Goal: Transaction & Acquisition: Purchase product/service

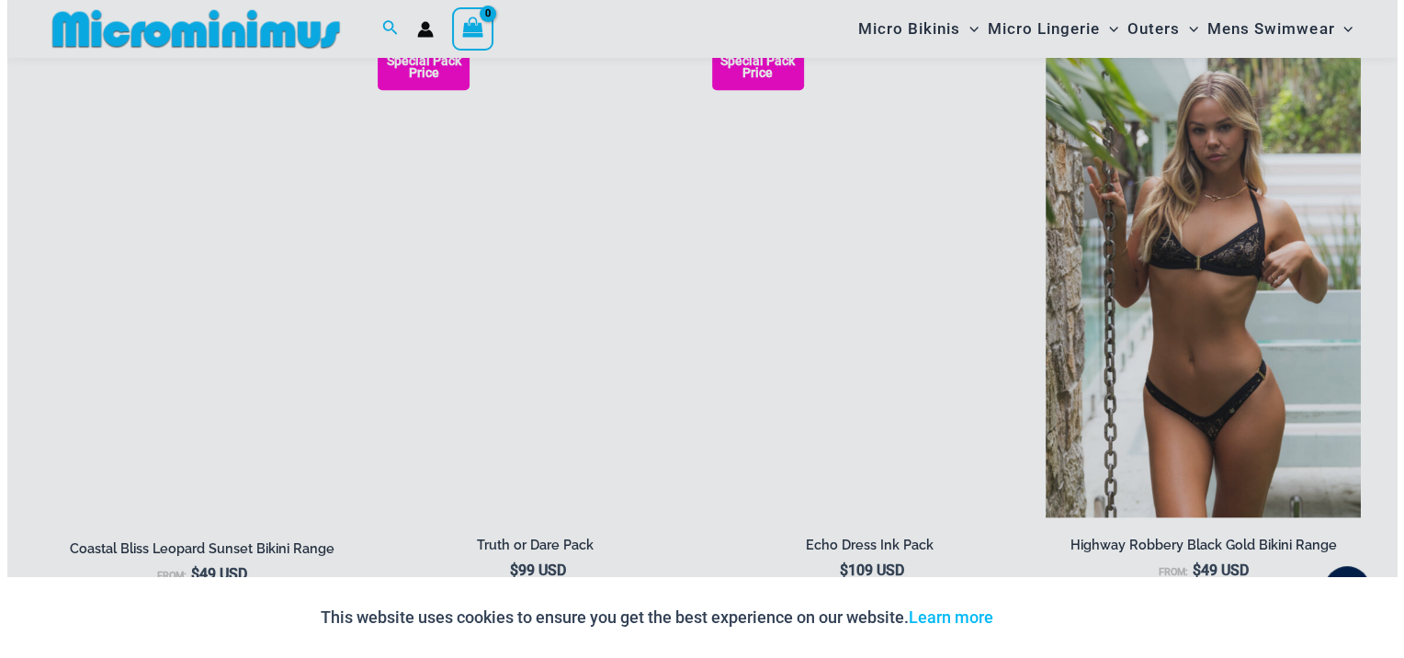
scroll to position [2196, 0]
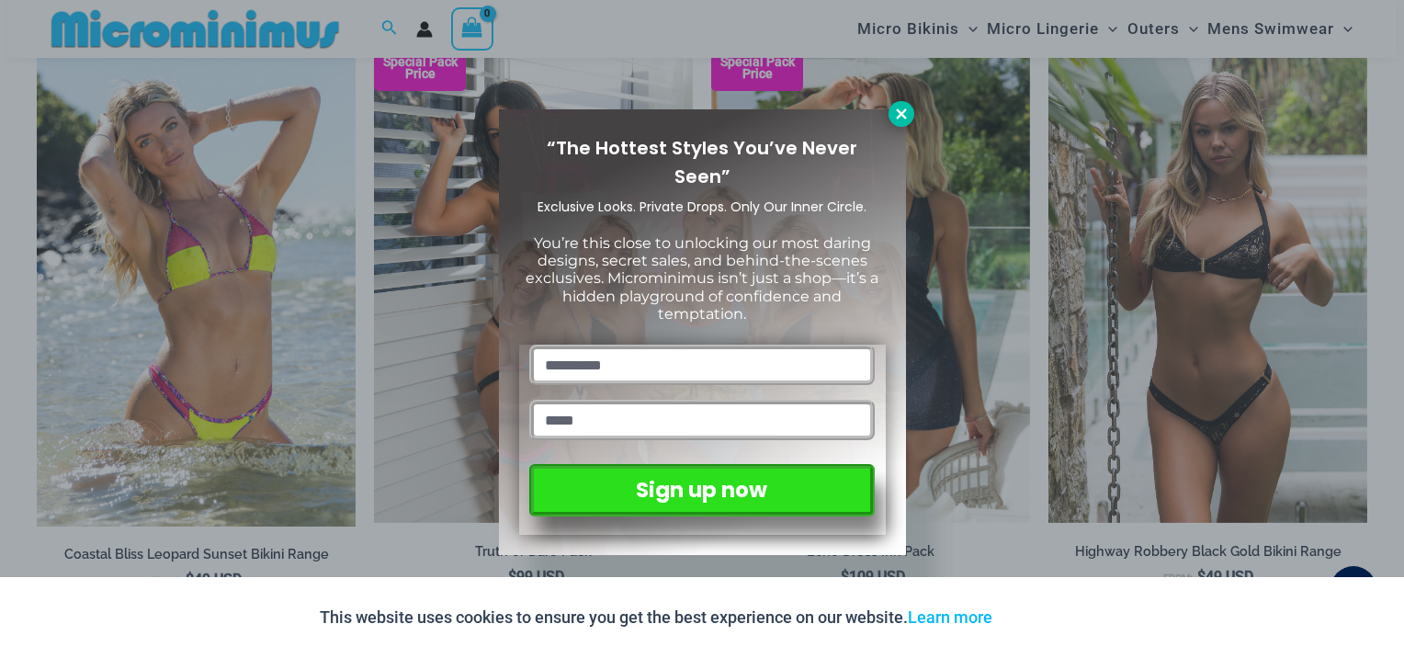
click at [902, 111] on icon at bounding box center [901, 113] width 10 height 10
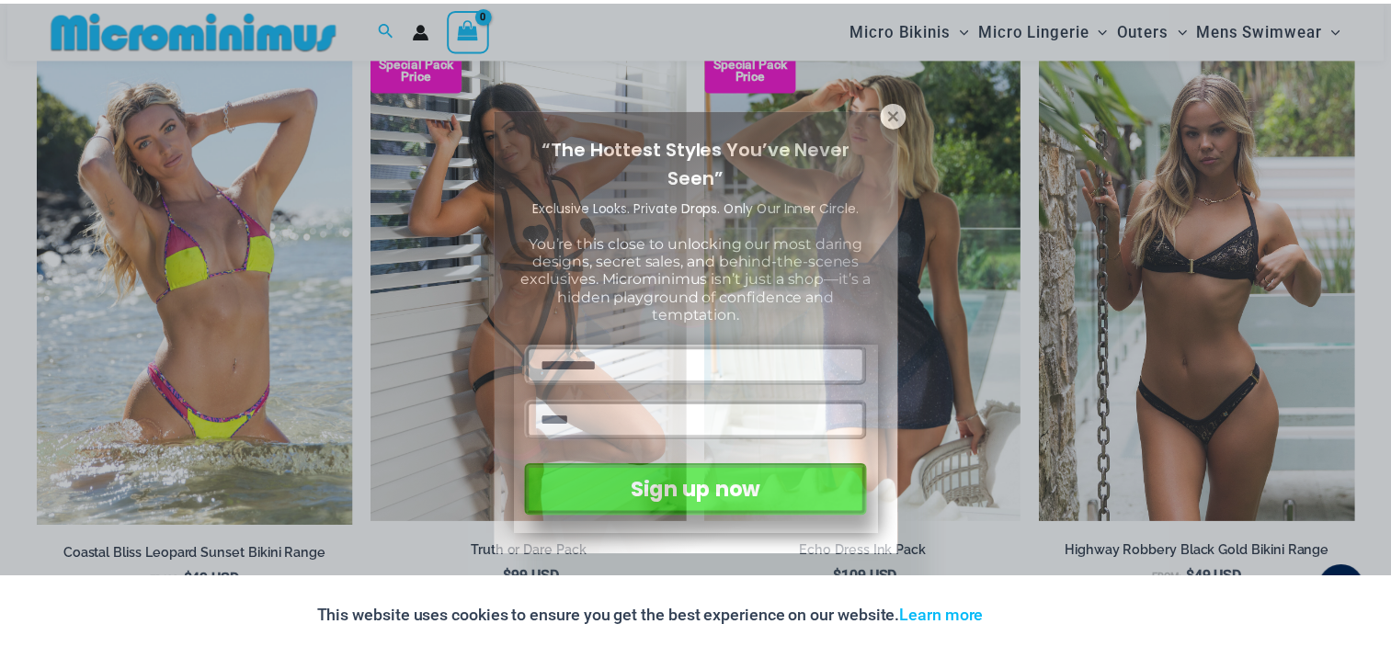
scroll to position [2191, 0]
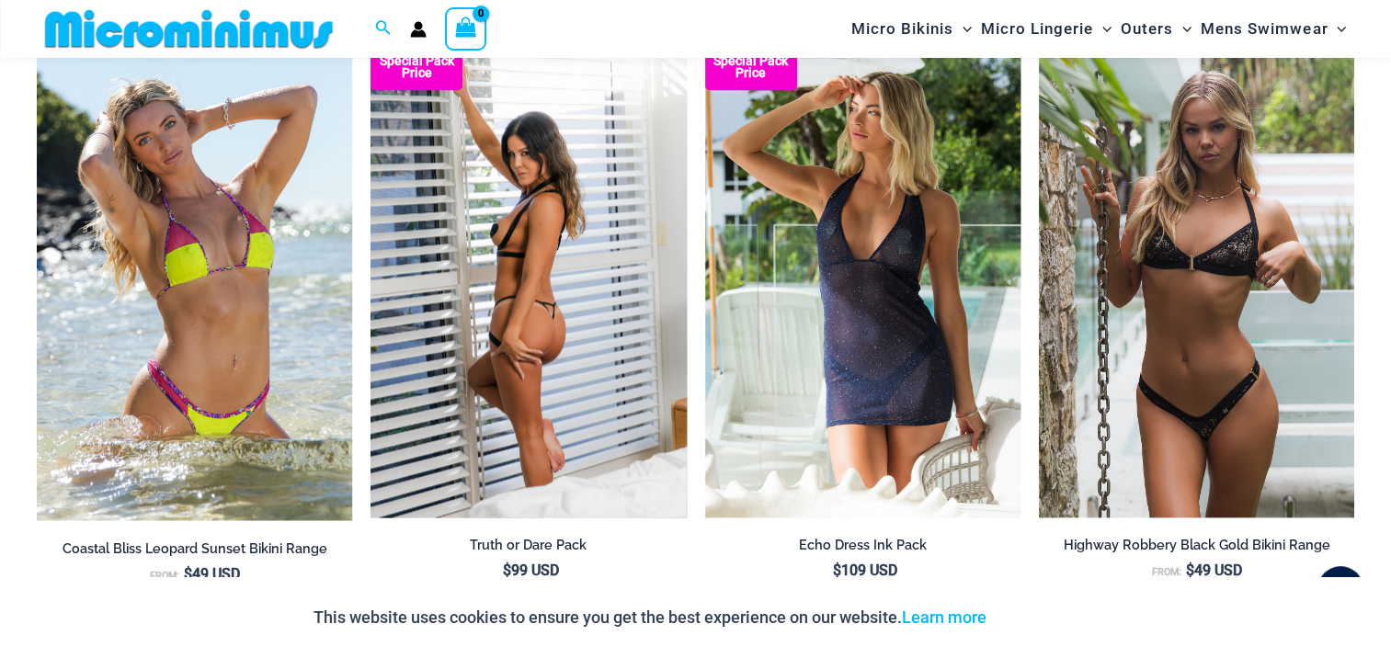
click at [573, 302] on img at bounding box center [527, 280] width 315 height 473
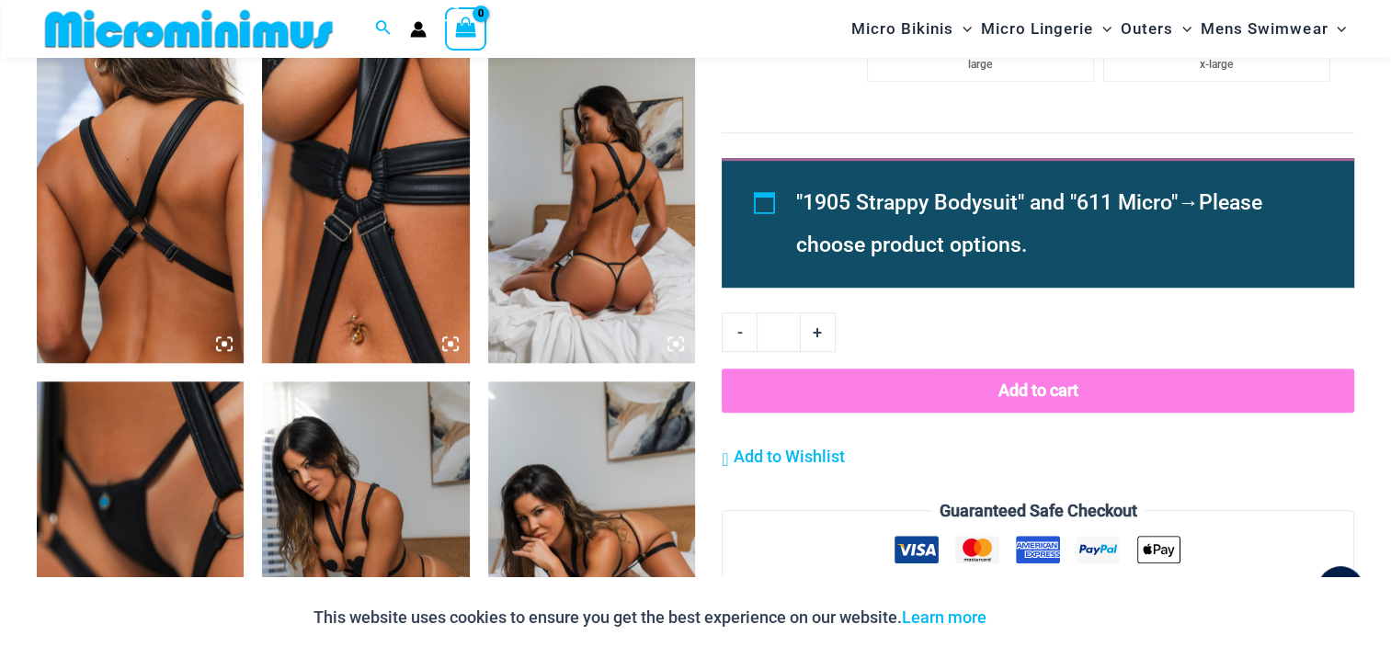
scroll to position [1562, 0]
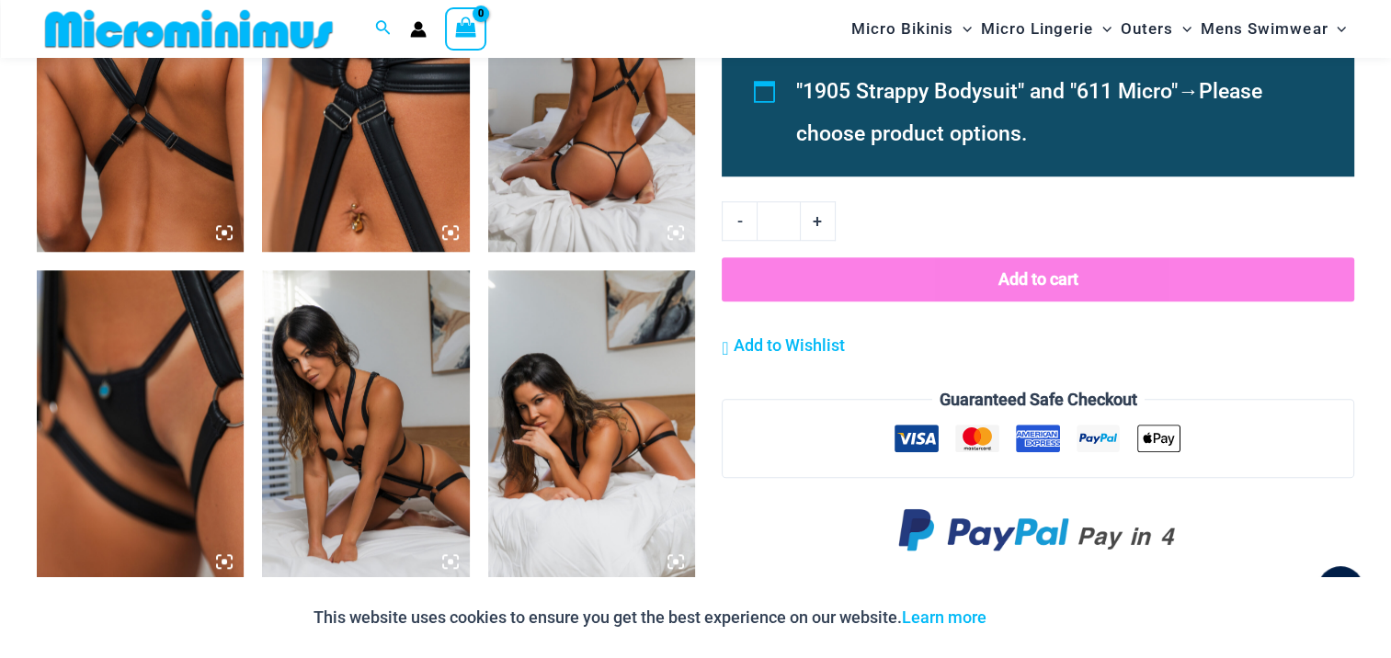
click at [129, 430] on img at bounding box center [140, 425] width 207 height 311
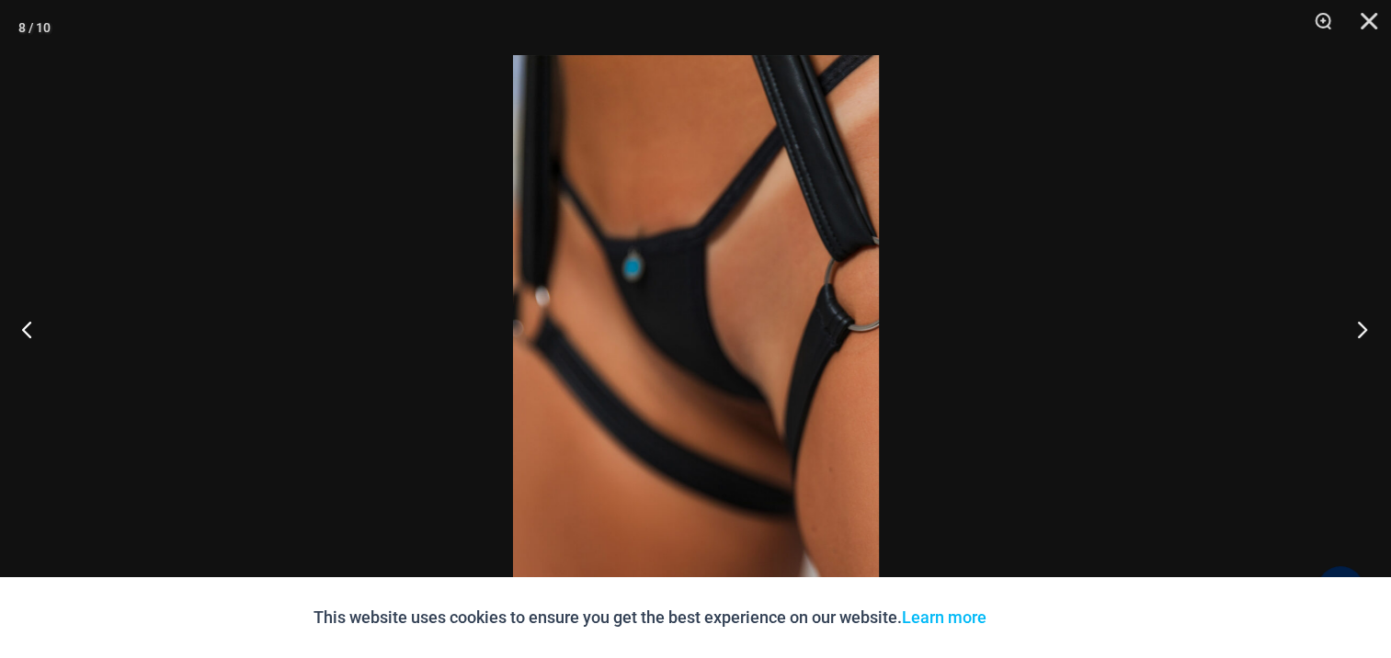
click at [1368, 325] on button "Next" at bounding box center [1356, 329] width 69 height 92
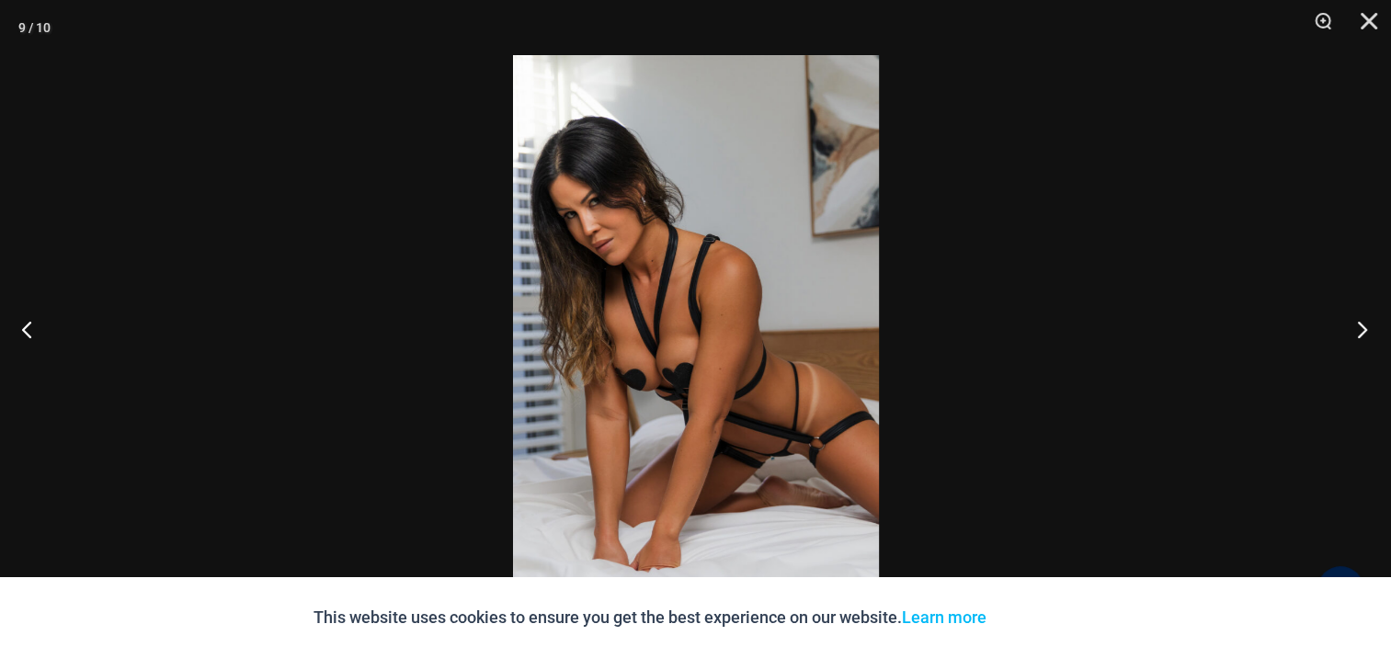
click at [1368, 325] on button "Next" at bounding box center [1356, 329] width 69 height 92
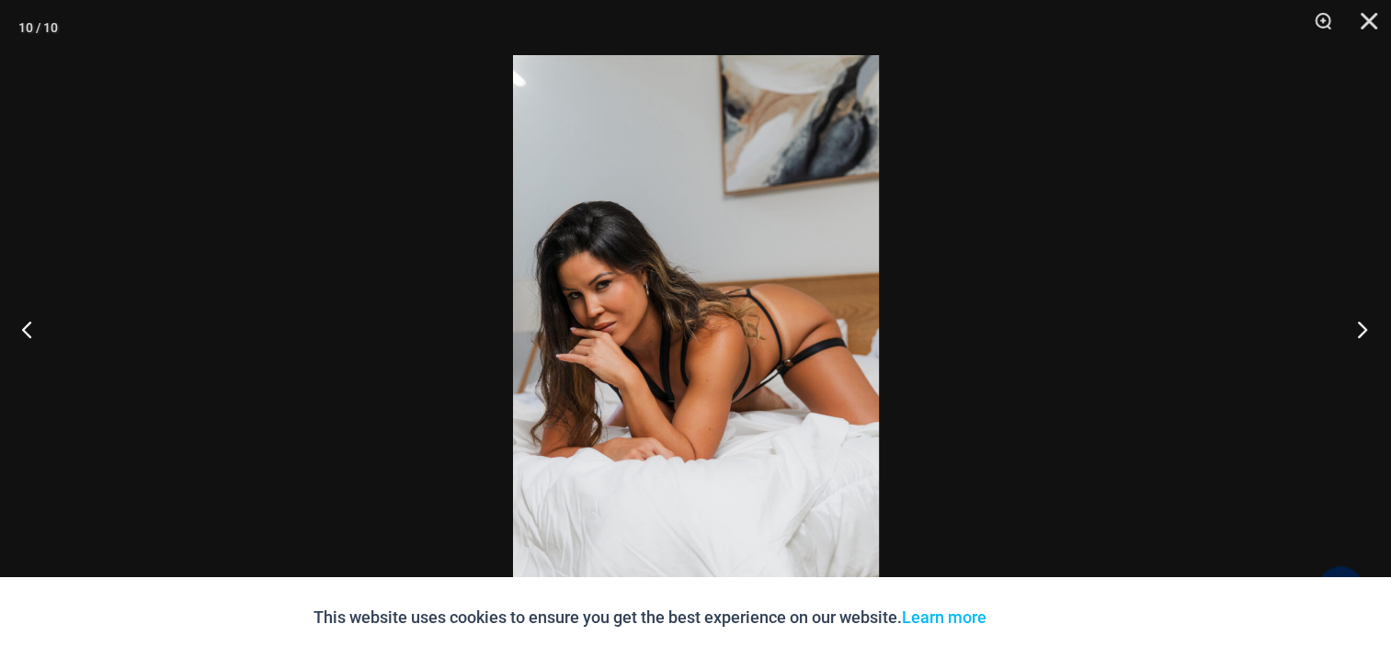
click at [1368, 325] on button "Next" at bounding box center [1356, 329] width 69 height 92
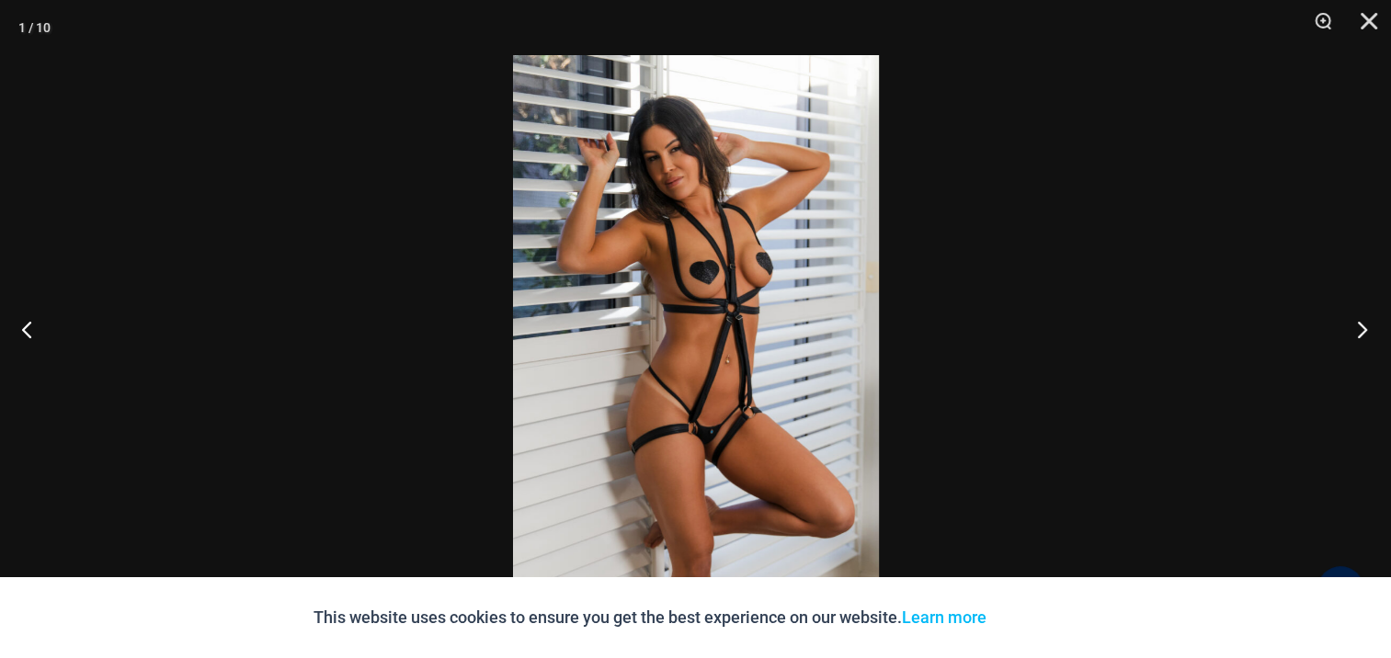
click at [1368, 325] on button "Next" at bounding box center [1356, 329] width 69 height 92
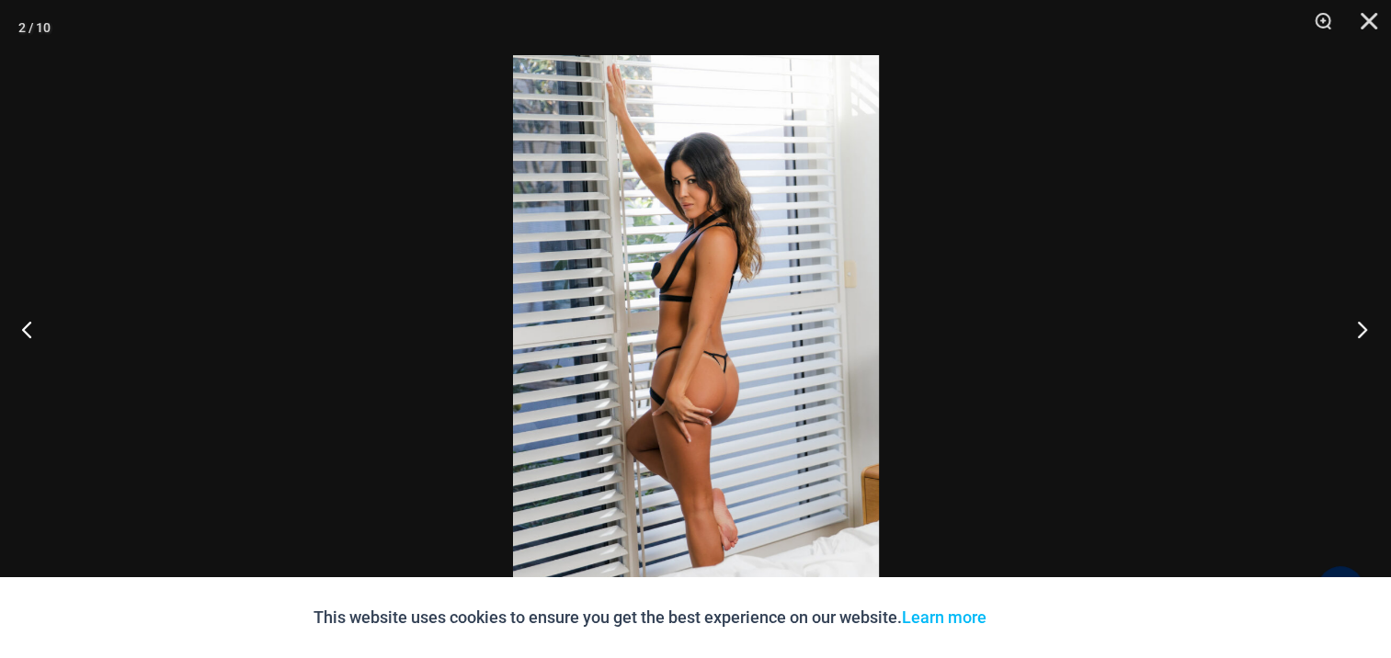
click at [1368, 325] on button "Next" at bounding box center [1356, 329] width 69 height 92
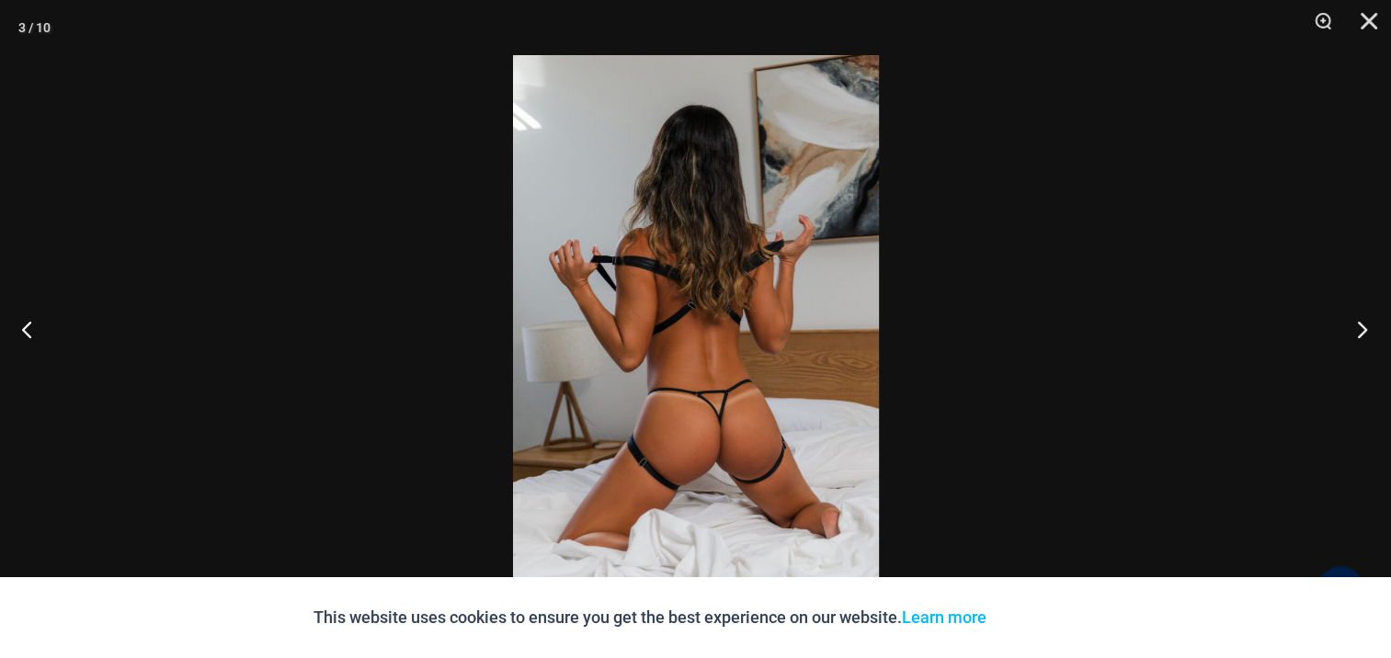
click at [1368, 325] on button "Next" at bounding box center [1356, 329] width 69 height 92
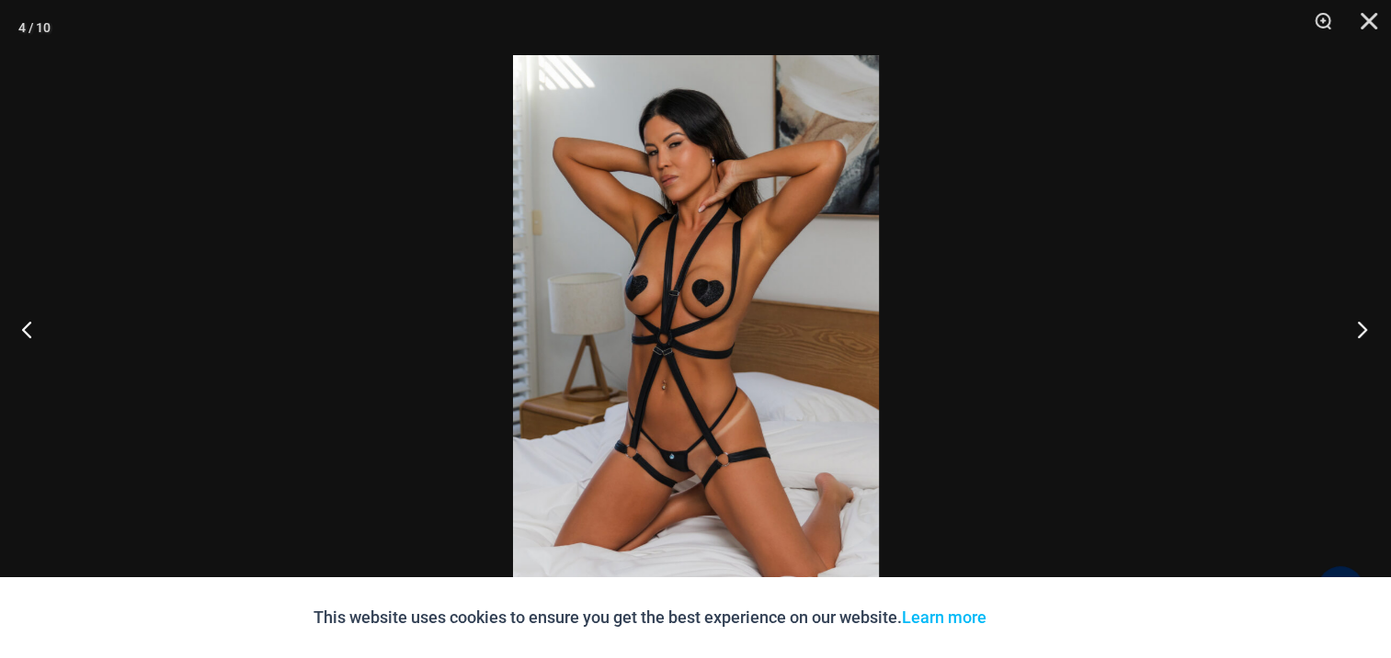
click at [1368, 325] on button "Next" at bounding box center [1356, 329] width 69 height 92
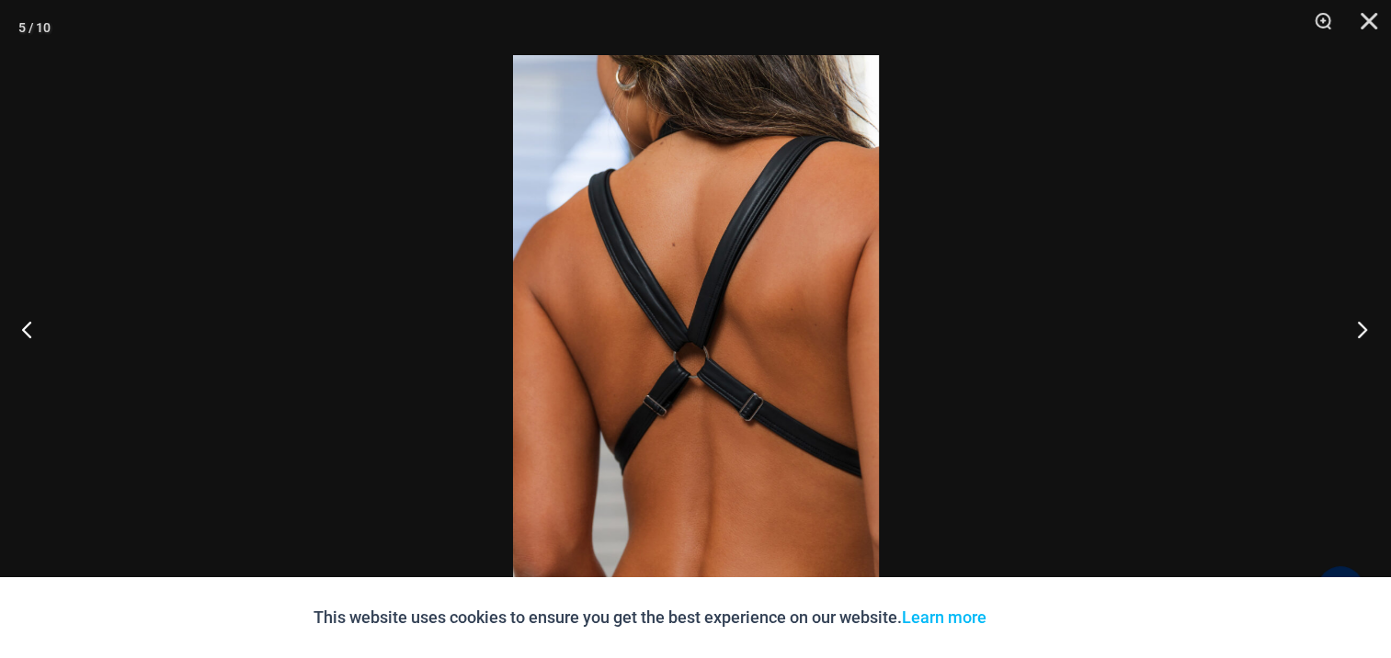
click at [1368, 325] on button "Next" at bounding box center [1356, 329] width 69 height 92
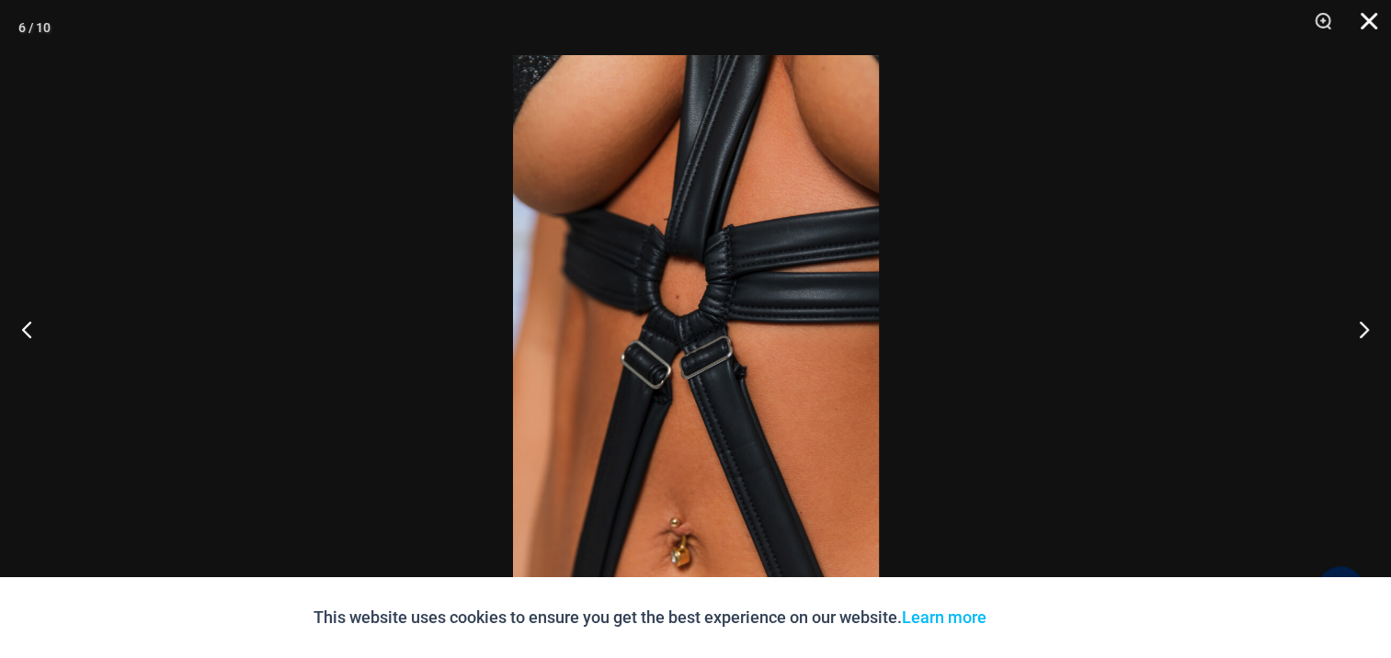
click at [1371, 17] on button "Close" at bounding box center [1362, 27] width 46 height 55
